Goal: Task Accomplishment & Management: Complete application form

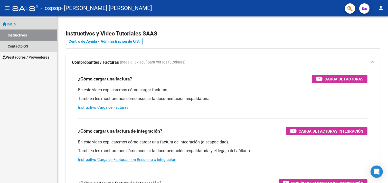
click at [15, 34] on link "Instructivos" at bounding box center [28, 35] width 57 height 11
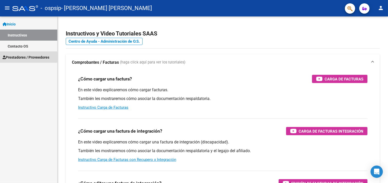
click at [18, 57] on span "Prestadores / Proveedores" at bounding box center [26, 57] width 47 height 6
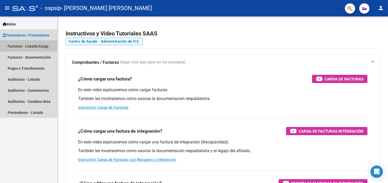
click at [22, 46] on link "Facturas - Listado/Carga" at bounding box center [28, 46] width 57 height 11
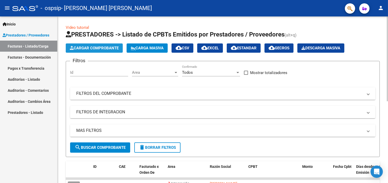
click at [93, 48] on span "Cargar Comprobante" at bounding box center [94, 48] width 49 height 5
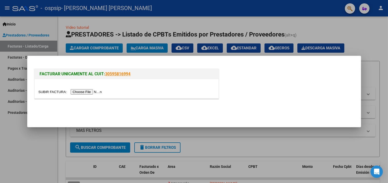
click at [115, 73] on link "30595816994" at bounding box center [117, 73] width 25 height 5
click at [81, 89] on input "file" at bounding box center [70, 91] width 65 height 5
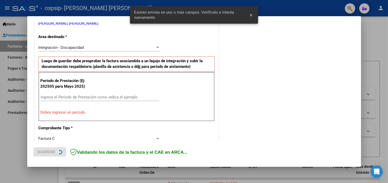
scroll to position [119, 0]
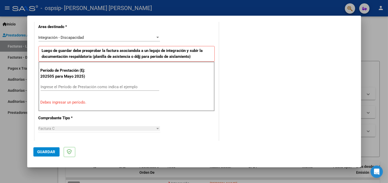
click at [250, 120] on div "COMENTARIOS Comentarios del Prestador / Gerenciador:" at bounding box center [287, 138] width 135 height 459
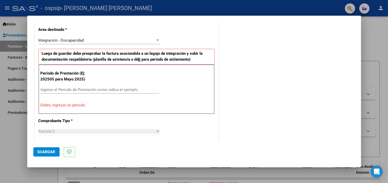
scroll to position [117, 0]
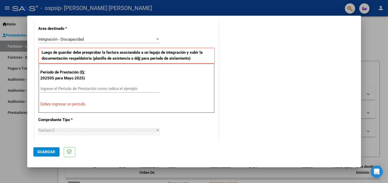
click at [42, 87] on input "Ingrese el Período de Prestación como indica el ejemplo" at bounding box center [100, 88] width 119 height 5
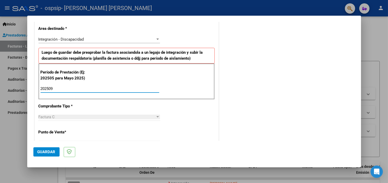
type input "202509"
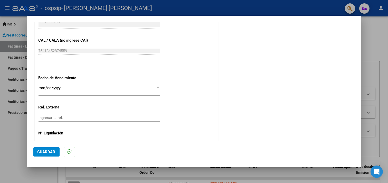
scroll to position [317, 0]
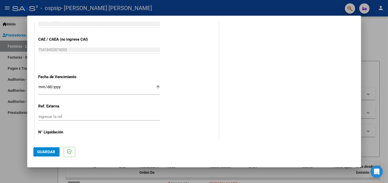
click at [156, 87] on input "Ingresar la fecha" at bounding box center [98, 89] width 121 height 8
type input "[DATE]"
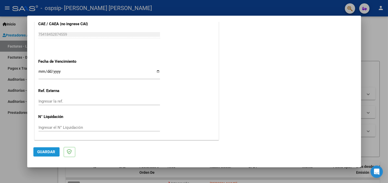
click at [41, 151] on span "Guardar" at bounding box center [46, 151] width 18 height 5
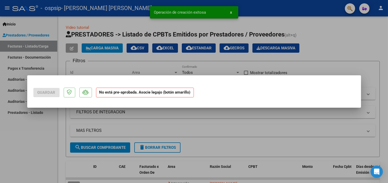
scroll to position [0, 0]
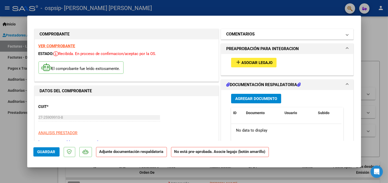
click at [346, 33] on span at bounding box center [347, 34] width 2 height 6
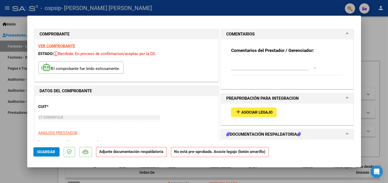
click at [346, 33] on span at bounding box center [347, 34] width 2 height 6
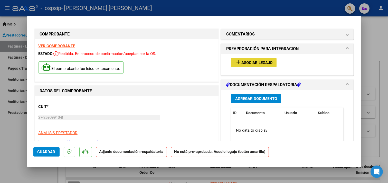
click at [264, 62] on span "Asociar Legajo" at bounding box center [256, 62] width 31 height 5
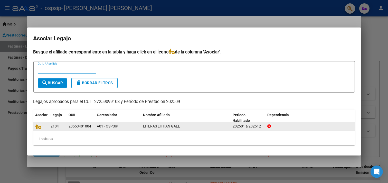
click at [86, 126] on div "20553401004" at bounding box center [80, 126] width 23 height 6
click at [71, 127] on div "20553401004" at bounding box center [80, 126] width 23 height 6
click at [34, 125] on datatable-body-cell at bounding box center [40, 126] width 15 height 8
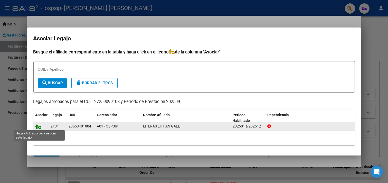
click at [35, 126] on icon at bounding box center [38, 126] width 6 height 6
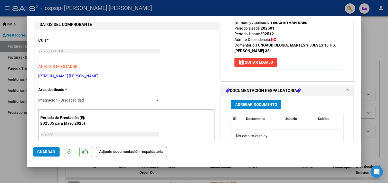
scroll to position [69, 0]
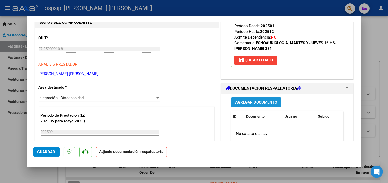
click at [247, 102] on span "Agregar Documento" at bounding box center [256, 102] width 42 height 5
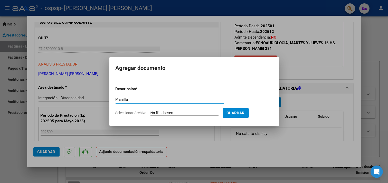
type input "Planilla"
click at [166, 110] on form "Descripcion * Planilla Escriba aquí una descripcion Seleccionar Archivo Guardar" at bounding box center [193, 100] width 157 height 37
click at [156, 113] on input "Seleccionar Archivo" at bounding box center [184, 113] width 68 height 5
type input "C:\fakepath\Planilla Eithan _septiembre 25-01.jpg"
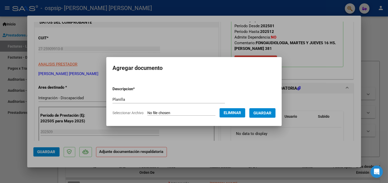
click at [270, 112] on span "Guardar" at bounding box center [262, 113] width 18 height 5
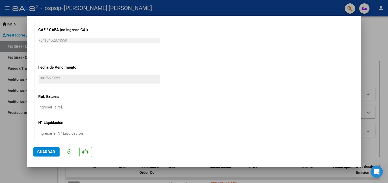
scroll to position [340, 0]
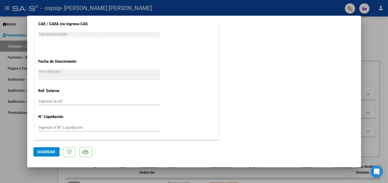
click at [42, 153] on span "Guardar" at bounding box center [46, 151] width 18 height 5
click at [48, 152] on span "Guardar" at bounding box center [46, 151] width 18 height 5
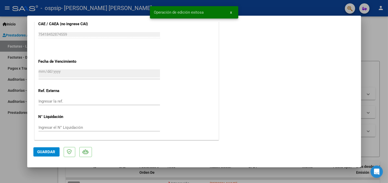
click at [373, 26] on div at bounding box center [194, 91] width 388 height 183
type input "$ 0,00"
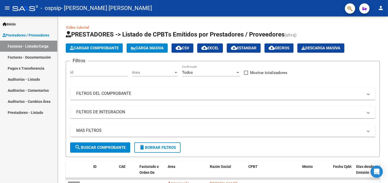
click at [32, 66] on link "Pagos x Transferencia" at bounding box center [28, 68] width 57 height 11
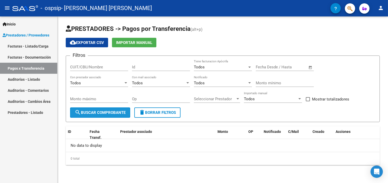
click at [104, 113] on span "search Buscar Comprobante" at bounding box center [100, 112] width 51 height 5
click at [126, 83] on div at bounding box center [125, 82] width 3 height 1
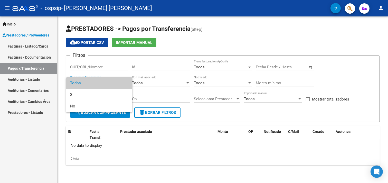
click at [126, 83] on span "Todos" at bounding box center [99, 83] width 58 height 12
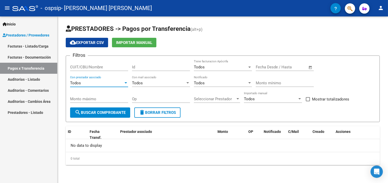
click at [118, 69] on input "CUIT/CBU/Nombre" at bounding box center [99, 67] width 58 height 5
click at [187, 83] on div at bounding box center [187, 82] width 3 height 1
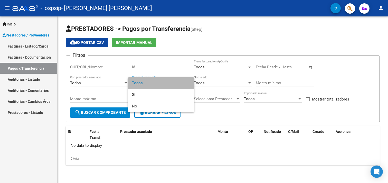
click at [187, 83] on span "Todos" at bounding box center [161, 83] width 58 height 12
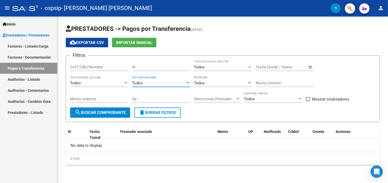
click at [187, 83] on div at bounding box center [187, 82] width 3 height 1
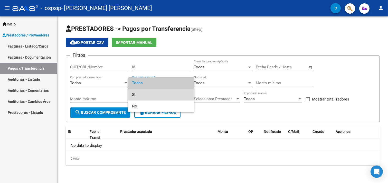
click at [148, 93] on span "Si" at bounding box center [161, 95] width 58 height 12
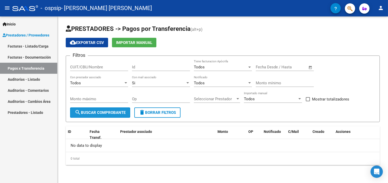
click at [87, 112] on span "search Buscar Comprobante" at bounding box center [100, 112] width 51 height 5
click at [32, 44] on link "Facturas - Listado/Carga" at bounding box center [28, 46] width 57 height 11
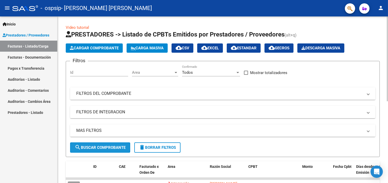
click at [114, 151] on button "search Buscar Comprobante" at bounding box center [100, 147] width 60 height 10
drag, startPoint x: 384, startPoint y: 80, endPoint x: 387, endPoint y: 93, distance: 13.4
click at [387, 93] on div "Video tutorial PRESTADORES -> Listado de CPBTs Emitidos por Prestadores / Prove…" at bounding box center [222, 177] width 331 height 322
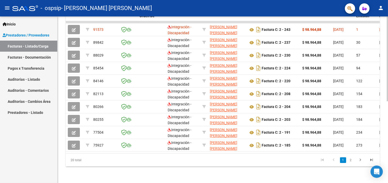
scroll to position [160, 0]
click at [387, 174] on div at bounding box center [386, 140] width 1 height 85
click at [36, 157] on div "Inicio Instructivos Contacto OS Prestadores / Proveedores Facturas - Listado/Ca…" at bounding box center [28, 99] width 57 height 166
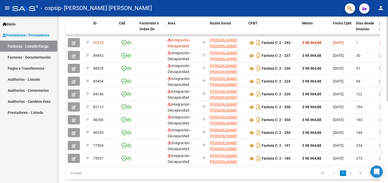
scroll to position [144, 0]
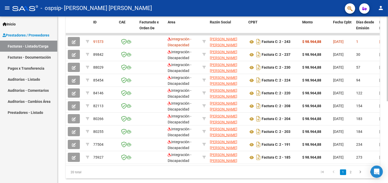
click at [387, 92] on div at bounding box center [386, 134] width 1 height 85
click at [35, 57] on link "Facturas - Documentación" at bounding box center [28, 57] width 57 height 11
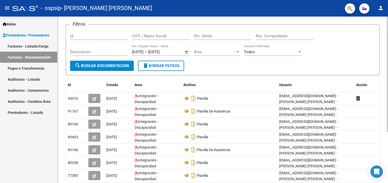
scroll to position [74, 0]
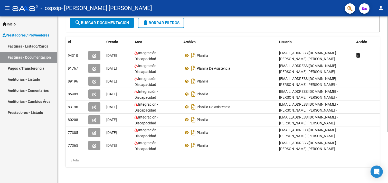
click at [387, 123] on div at bounding box center [386, 124] width 1 height 115
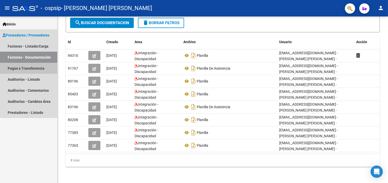
click at [33, 70] on link "Pagos x Transferencia" at bounding box center [28, 68] width 57 height 11
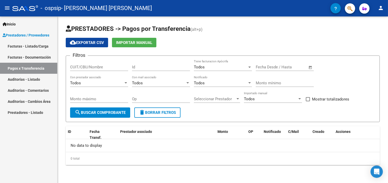
click at [311, 66] on span "Open calendar" at bounding box center [310, 67] width 12 height 12
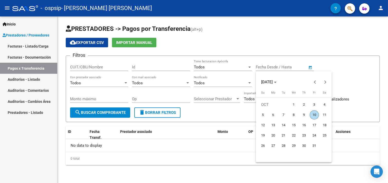
click at [312, 114] on span "10" at bounding box center [313, 114] width 9 height 9
type input "[DATE]"
click at [249, 67] on div at bounding box center [194, 91] width 388 height 183
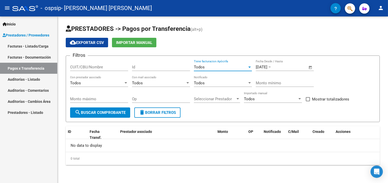
click at [249, 67] on div at bounding box center [249, 66] width 3 height 1
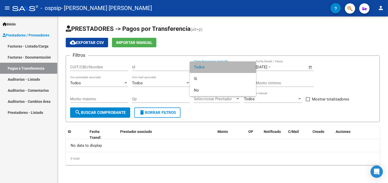
click at [249, 67] on span "Todos" at bounding box center [223, 67] width 58 height 12
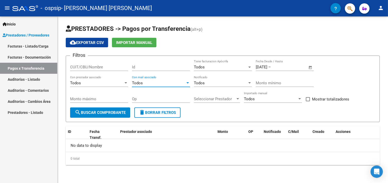
click at [188, 82] on div at bounding box center [187, 83] width 5 height 4
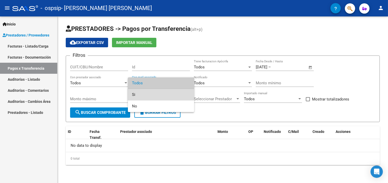
click at [146, 95] on span "Si" at bounding box center [161, 95] width 58 height 12
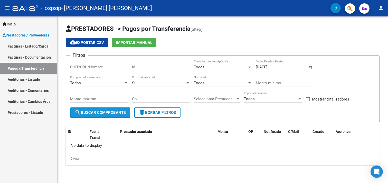
click at [101, 115] on button "search Buscar Comprobante" at bounding box center [100, 112] width 60 height 10
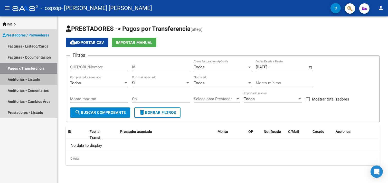
click at [21, 78] on link "Auditorías - Listado" at bounding box center [28, 79] width 57 height 11
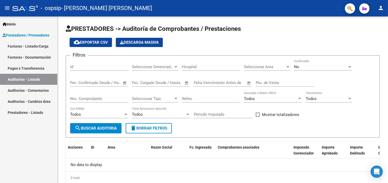
click at [38, 35] on span "Prestadores / Proveedores" at bounding box center [26, 35] width 47 height 6
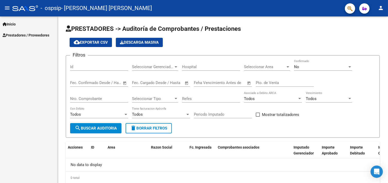
click at [13, 22] on span "Inicio" at bounding box center [9, 24] width 13 height 6
click at [17, 56] on span "Prestadores / Proveedores" at bounding box center [26, 57] width 47 height 6
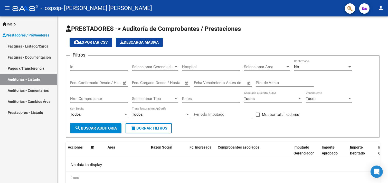
click at [43, 47] on link "Facturas - Listado/Carga" at bounding box center [28, 46] width 57 height 11
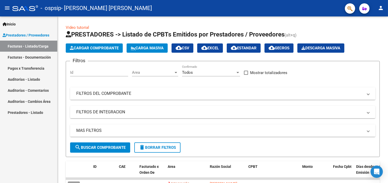
click at [30, 35] on span "Prestadores / Proveedores" at bounding box center [26, 35] width 47 height 6
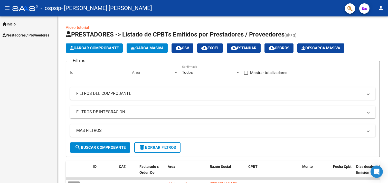
click at [6, 9] on mat-icon "menu" at bounding box center [7, 8] width 6 height 6
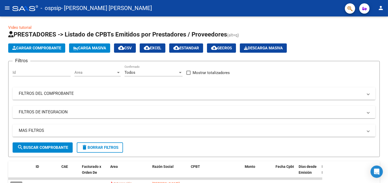
click at [5, 6] on mat-icon "menu" at bounding box center [7, 8] width 6 height 6
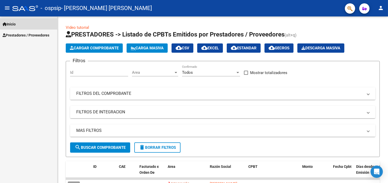
click at [6, 24] on icon at bounding box center [5, 24] width 4 height 4
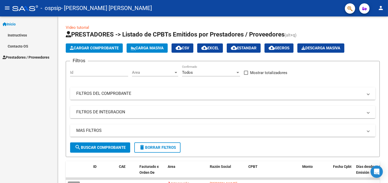
click at [9, 36] on link "Instructivos" at bounding box center [28, 35] width 57 height 11
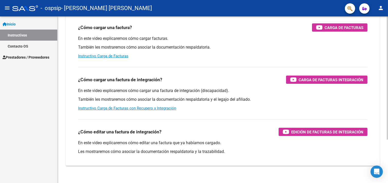
scroll to position [58, 0]
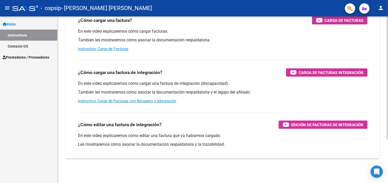
click at [387, 104] on div at bounding box center [386, 121] width 1 height 123
